Goal: Navigation & Orientation: Locate item on page

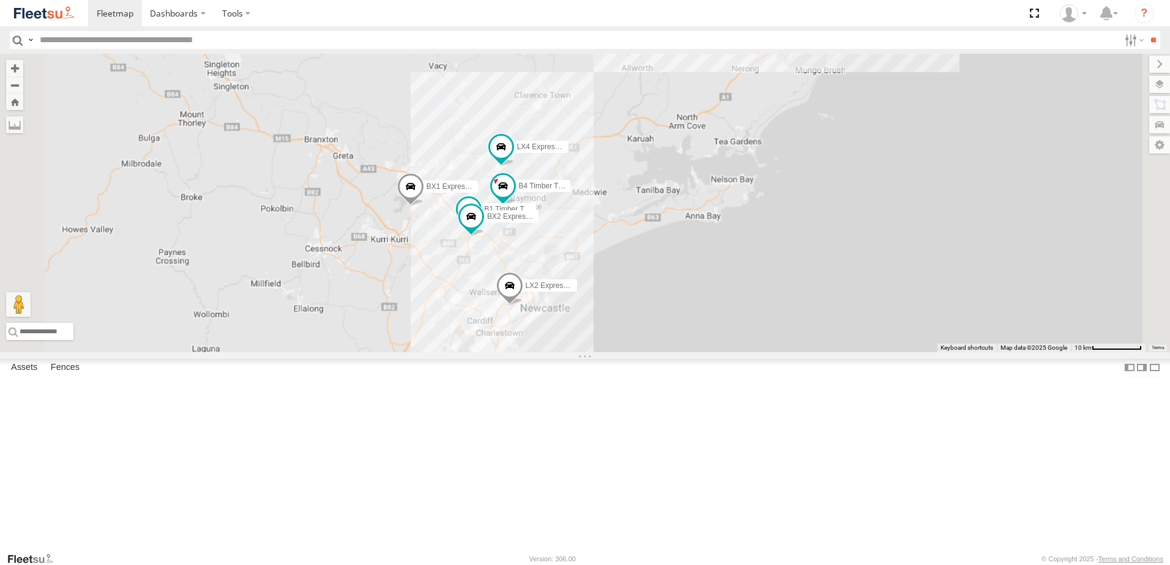
drag, startPoint x: 657, startPoint y: 399, endPoint x: 629, endPoint y: 352, distance: 54.0
click at [629, 352] on div "B4 Timber Truck BX1 Express Ute LX4 Express Ute LX2 Express Ute B1 Timber Truck…" at bounding box center [585, 203] width 1170 height 299
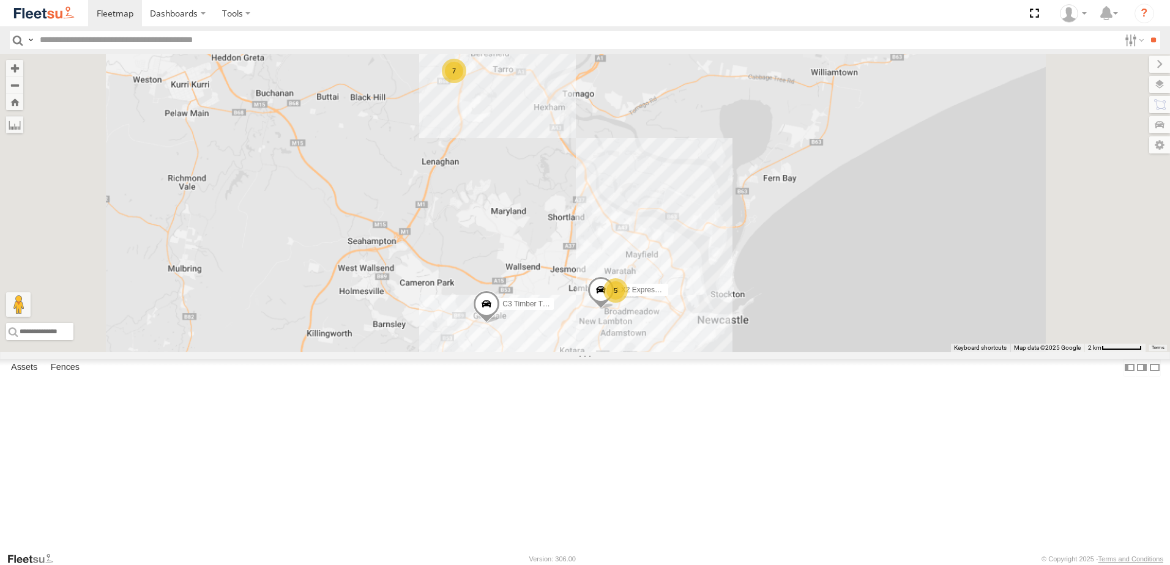
drag, startPoint x: 695, startPoint y: 226, endPoint x: 694, endPoint y: 234, distance: 7.4
click at [694, 234] on div "B4 Timber Truck BX1 Express Ute LX4 Express Ute LX2 Express Ute C3 Timber Truck…" at bounding box center [585, 203] width 1170 height 299
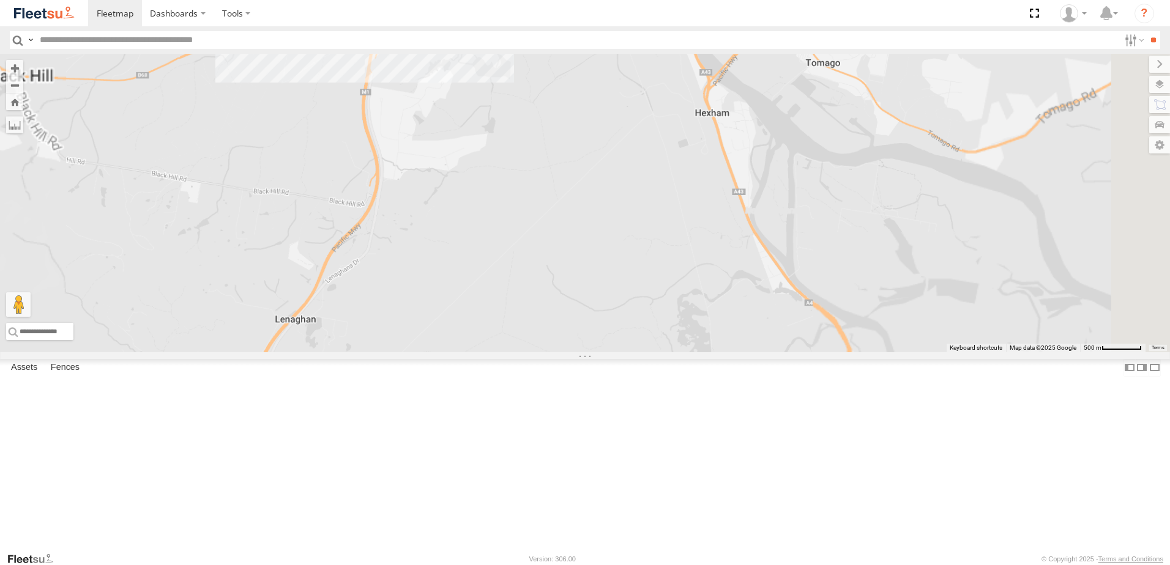
drag, startPoint x: 591, startPoint y: 333, endPoint x: 596, endPoint y: 360, distance: 28.0
click at [596, 352] on div "B4 Timber Truck BX1 Express Ute LX4 Express Ute LX2 Express Ute C3 Timber Truck…" at bounding box center [585, 203] width 1170 height 299
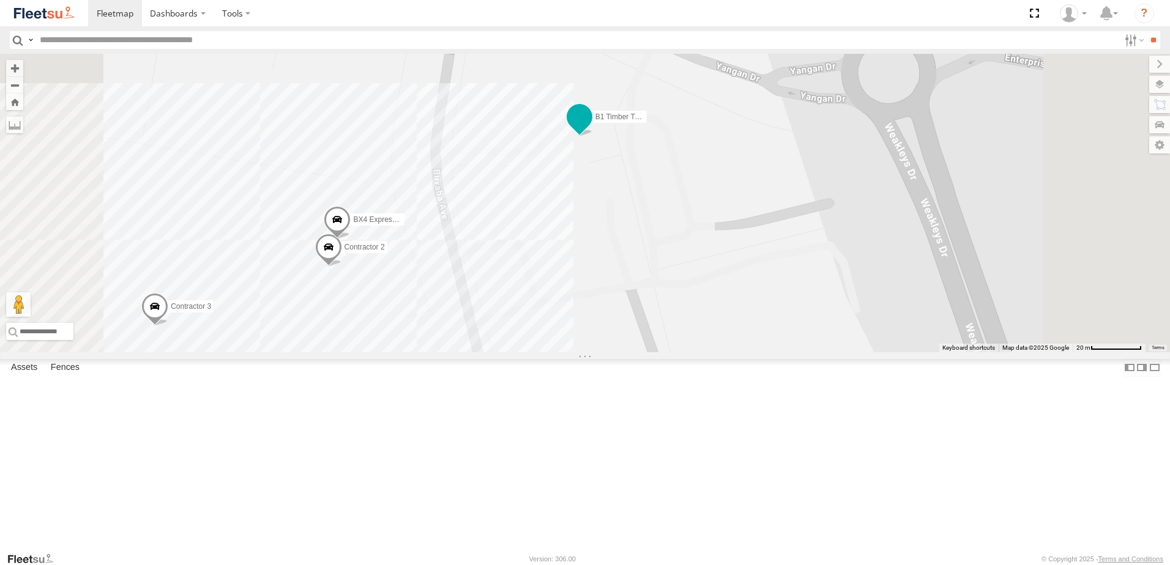
click at [590, 128] on span at bounding box center [579, 117] width 22 height 22
click at [763, 277] on div "B4 Timber Truck BX1 Express Ute C3 Timber Truck LX4 Express Ute BX3 Express Ute…" at bounding box center [585, 203] width 1170 height 299
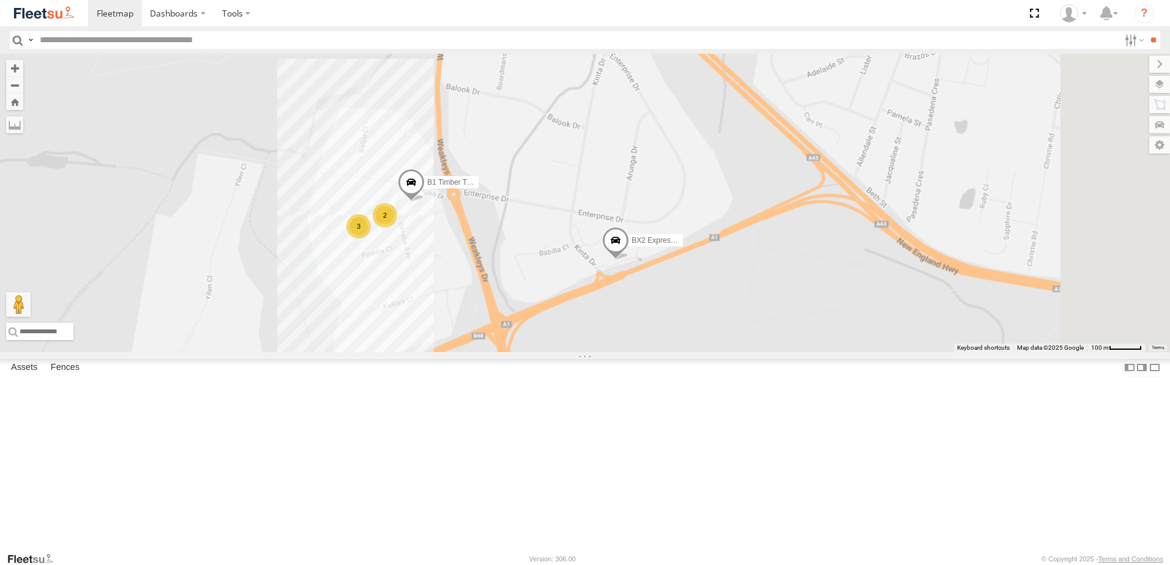
drag, startPoint x: 656, startPoint y: 204, endPoint x: 552, endPoint y: 344, distance: 174.5
click at [554, 346] on div "B4 Timber Truck BX1 Express Ute C3 Timber Truck LX4 Express Ute BX3 Express Ute…" at bounding box center [585, 203] width 1170 height 299
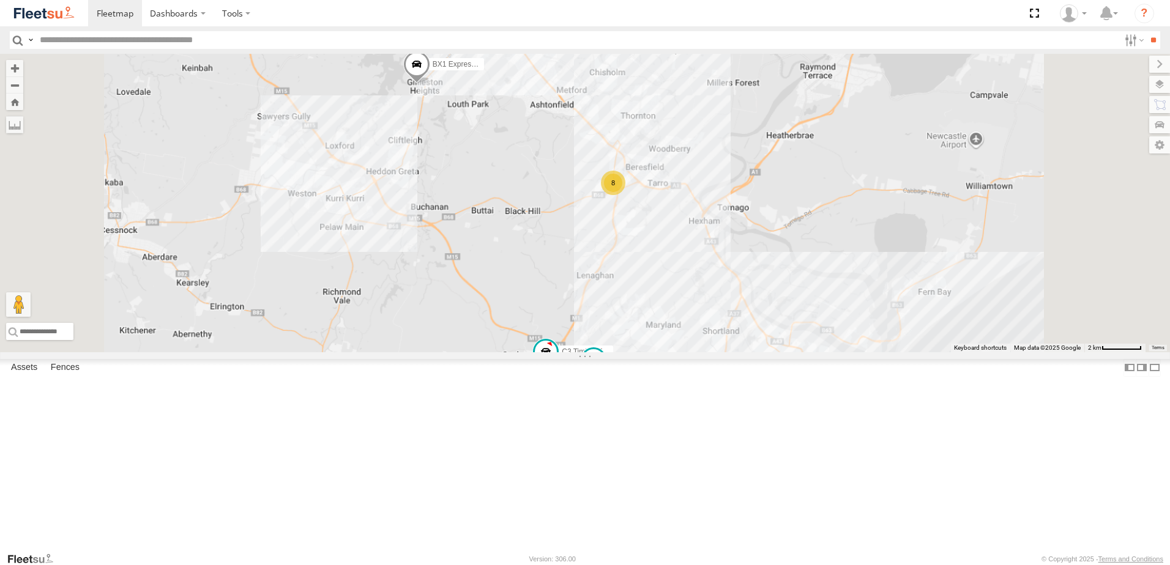
drag, startPoint x: 716, startPoint y: 363, endPoint x: 711, endPoint y: 376, distance: 14.0
click at [713, 352] on div "BX1 Express Ute C3 Timber Truck LX4 Express Ute BX3 Express Ute LX2 Express Ute…" at bounding box center [585, 203] width 1170 height 299
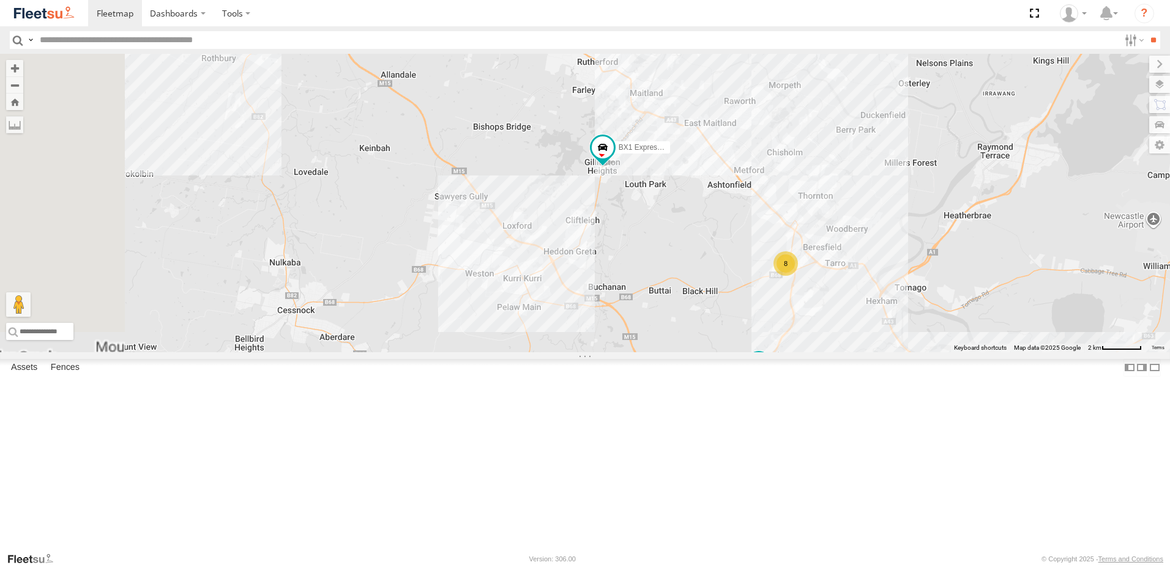
drag, startPoint x: 627, startPoint y: 382, endPoint x: 708, endPoint y: 475, distance: 123.6
click at [716, 352] on div "BX1 Express Ute C3 Timber Truck LX4 Express Ute BX3 Express Ute 8 LX2 Express U…" at bounding box center [585, 203] width 1170 height 299
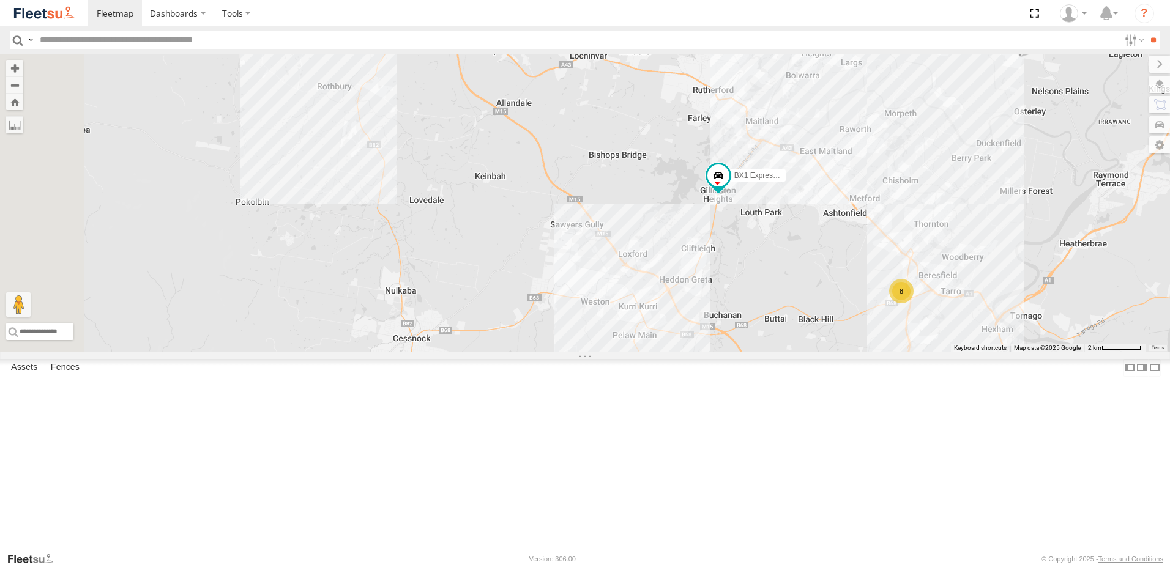
drag, startPoint x: 511, startPoint y: 322, endPoint x: 631, endPoint y: 355, distance: 123.6
click at [631, 352] on div "BX1 Express Ute C3 Timber Truck LX4 Express Ute BX3 Express Ute 8 LX2 Express U…" at bounding box center [585, 203] width 1170 height 299
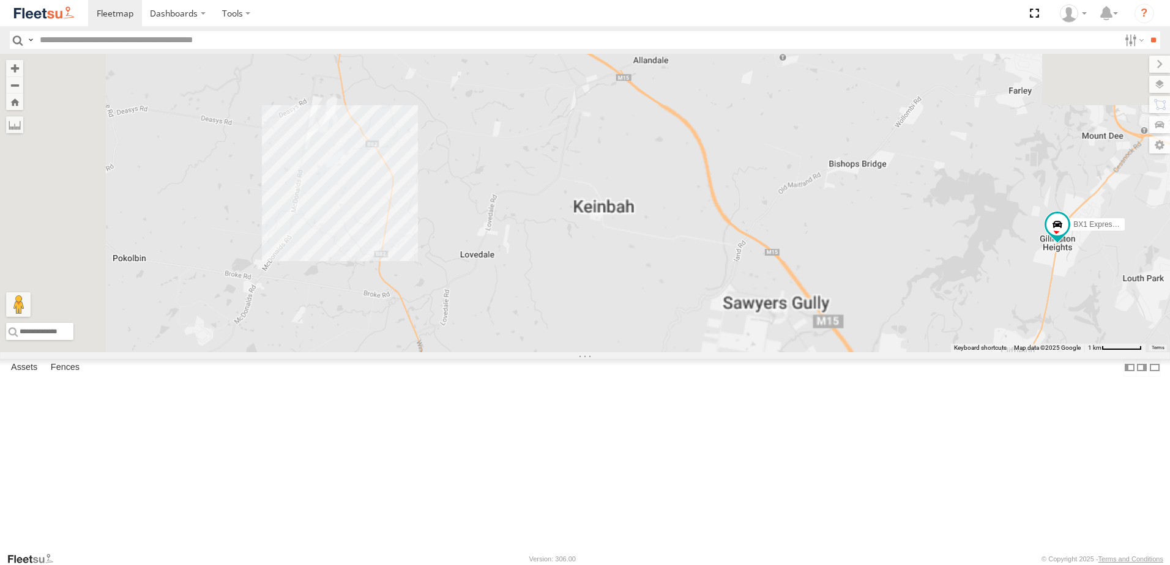
drag, startPoint x: 550, startPoint y: 268, endPoint x: 571, endPoint y: 302, distance: 39.9
click at [571, 302] on div "BX1 Express Ute C3 Timber Truck LX4 Express Ute BX3 Express Ute" at bounding box center [585, 203] width 1170 height 299
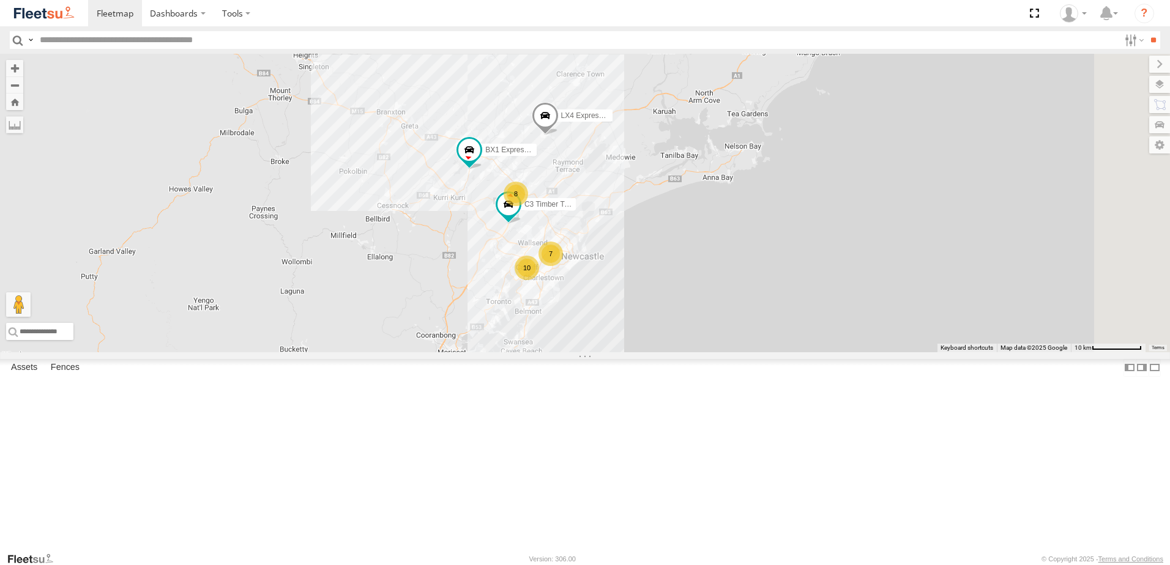
drag, startPoint x: 552, startPoint y: 307, endPoint x: 582, endPoint y: 292, distance: 33.4
click at [582, 292] on div "BX1 Express Ute C3 Timber Truck LX4 Express Ute 8 7 10" at bounding box center [585, 203] width 1170 height 299
drag, startPoint x: 483, startPoint y: 252, endPoint x: 519, endPoint y: 313, distance: 70.8
click at [519, 313] on div "BX1 Express Ute C3 Timber Truck LX4 Express Ute 8 7 10" at bounding box center [585, 203] width 1170 height 299
